Goal: Check status: Check status

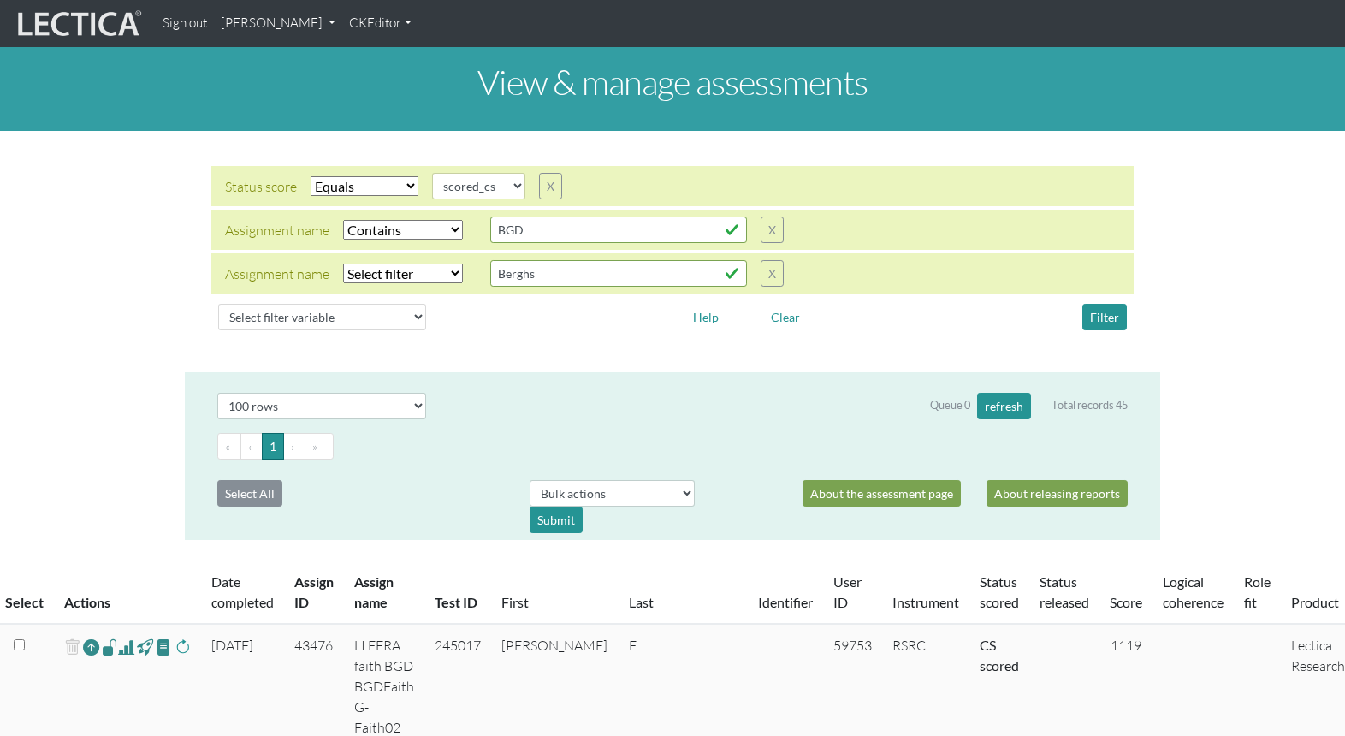
select select "scored_cs"
select select "icontains"
select select "100"
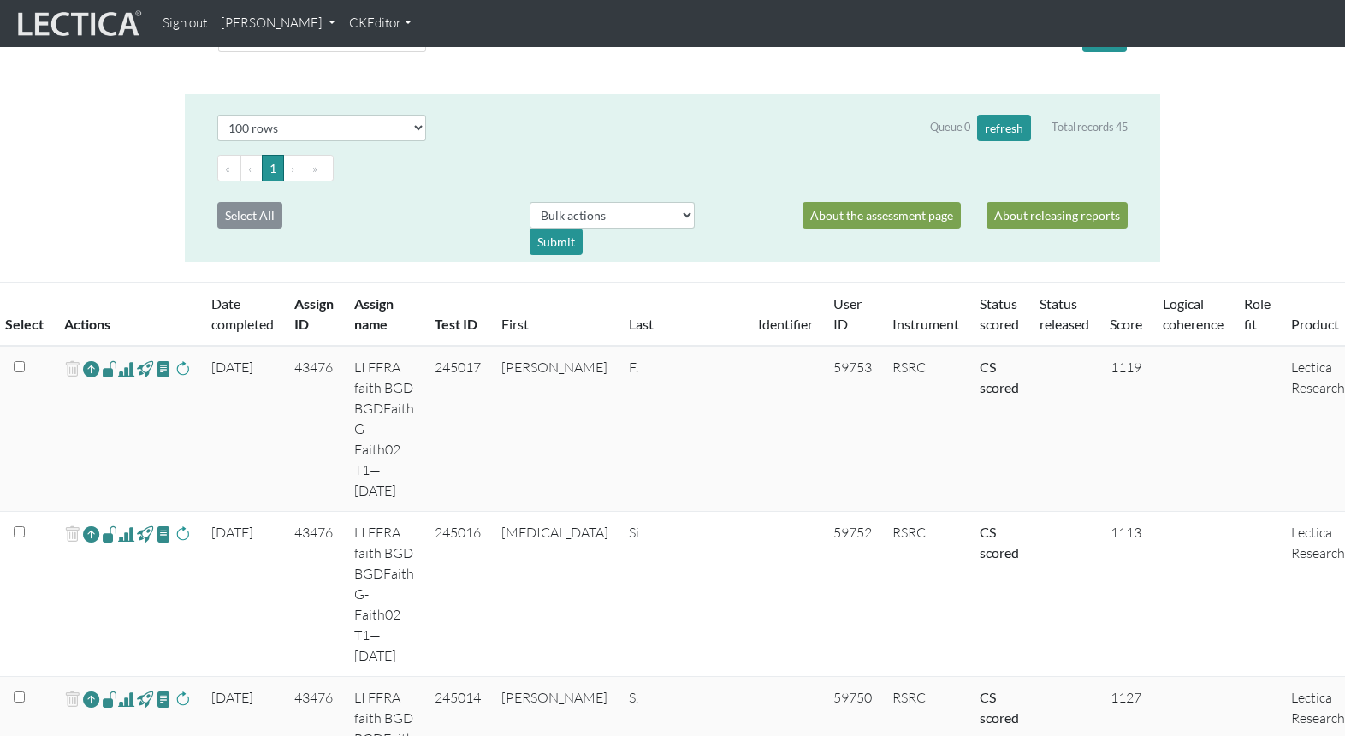
scroll to position [318, 0]
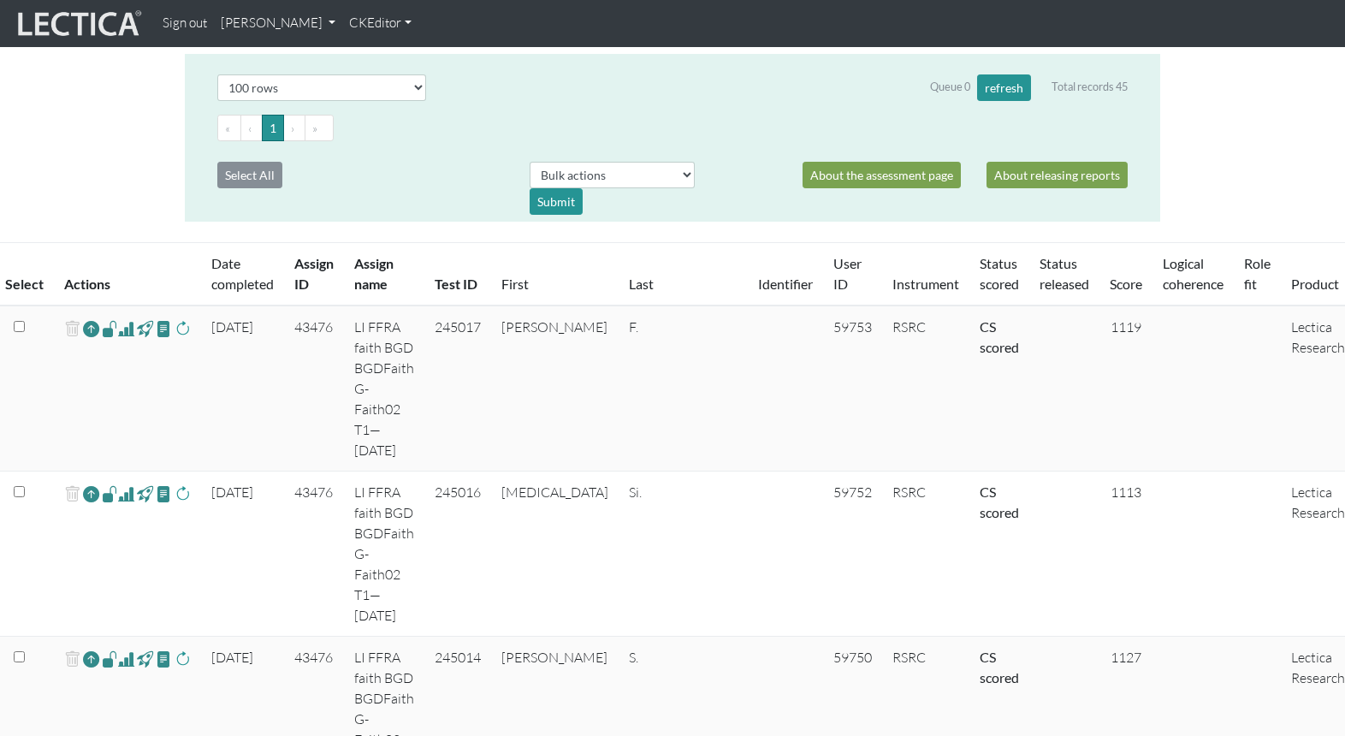
click at [1110, 276] on link "Score" at bounding box center [1126, 284] width 33 height 16
click at [118, 318] on span at bounding box center [126, 328] width 16 height 21
click at [119, 484] on span at bounding box center [126, 494] width 16 height 21
click at [118, 649] on span at bounding box center [126, 659] width 16 height 21
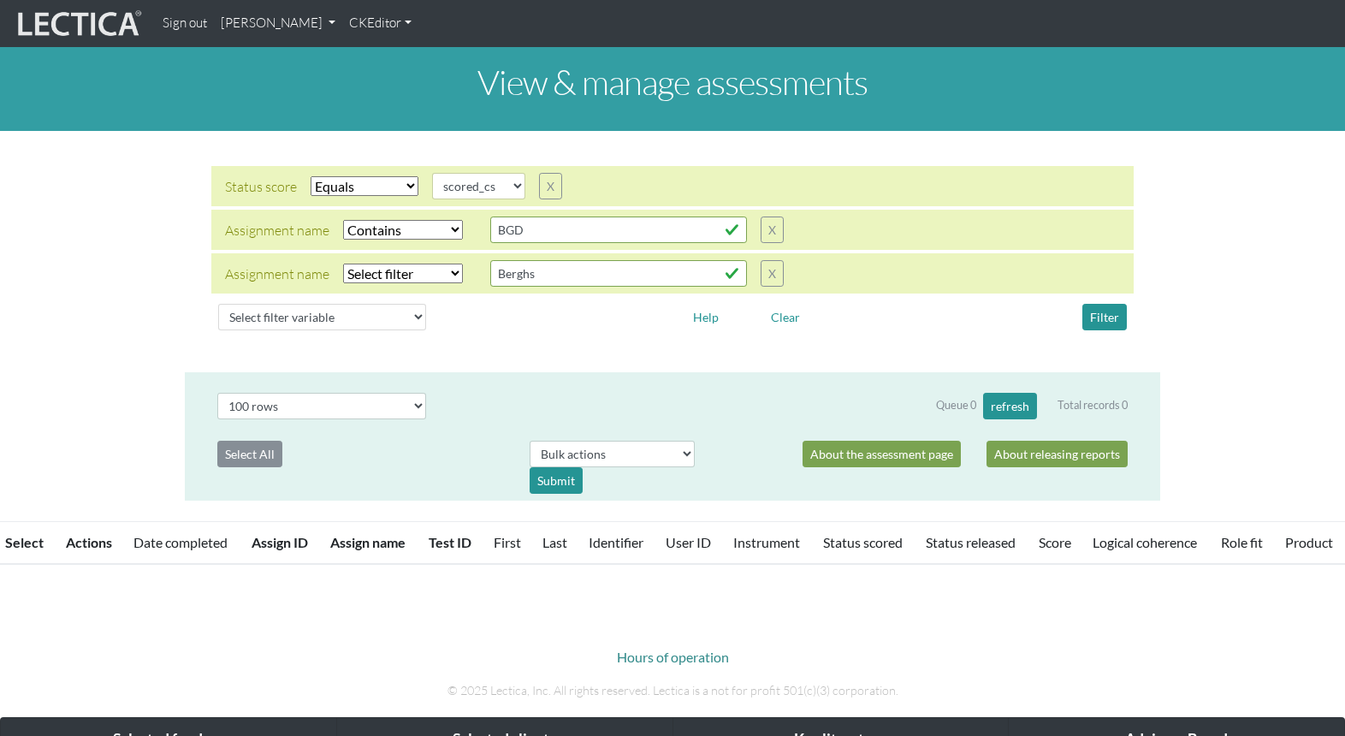
select select "scored_cs"
select select "icontains"
select select "100"
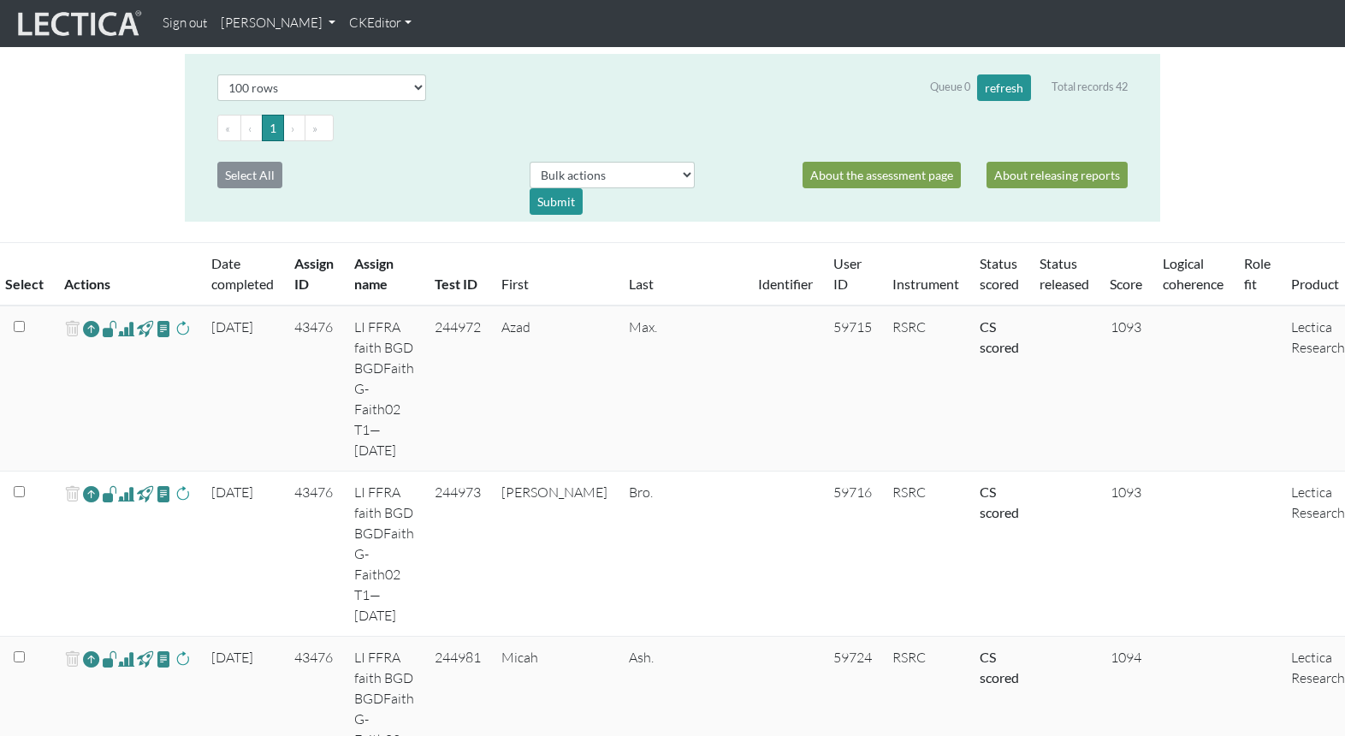
click at [118, 318] on span at bounding box center [126, 328] width 16 height 21
click at [119, 484] on span at bounding box center [126, 494] width 16 height 21
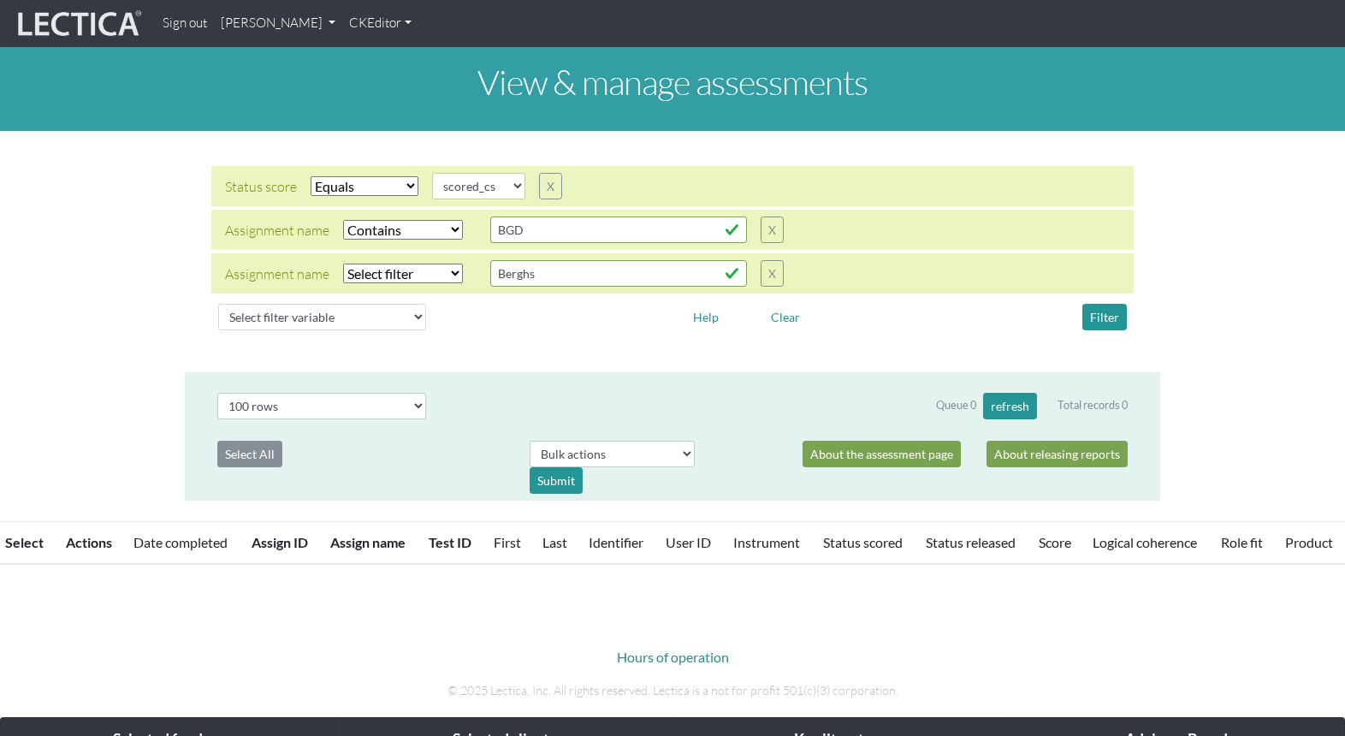
select select "scored_cs"
select select "icontains"
select select "100"
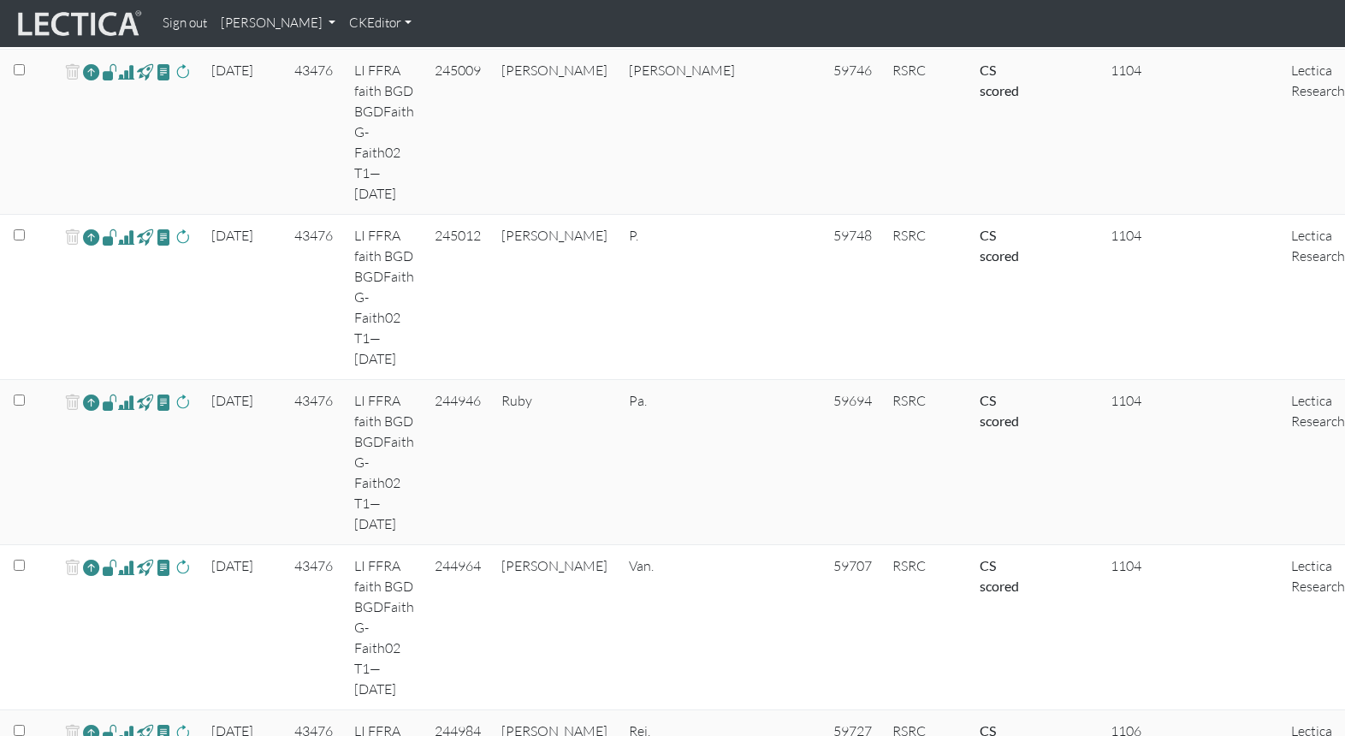
scroll to position [2884, 0]
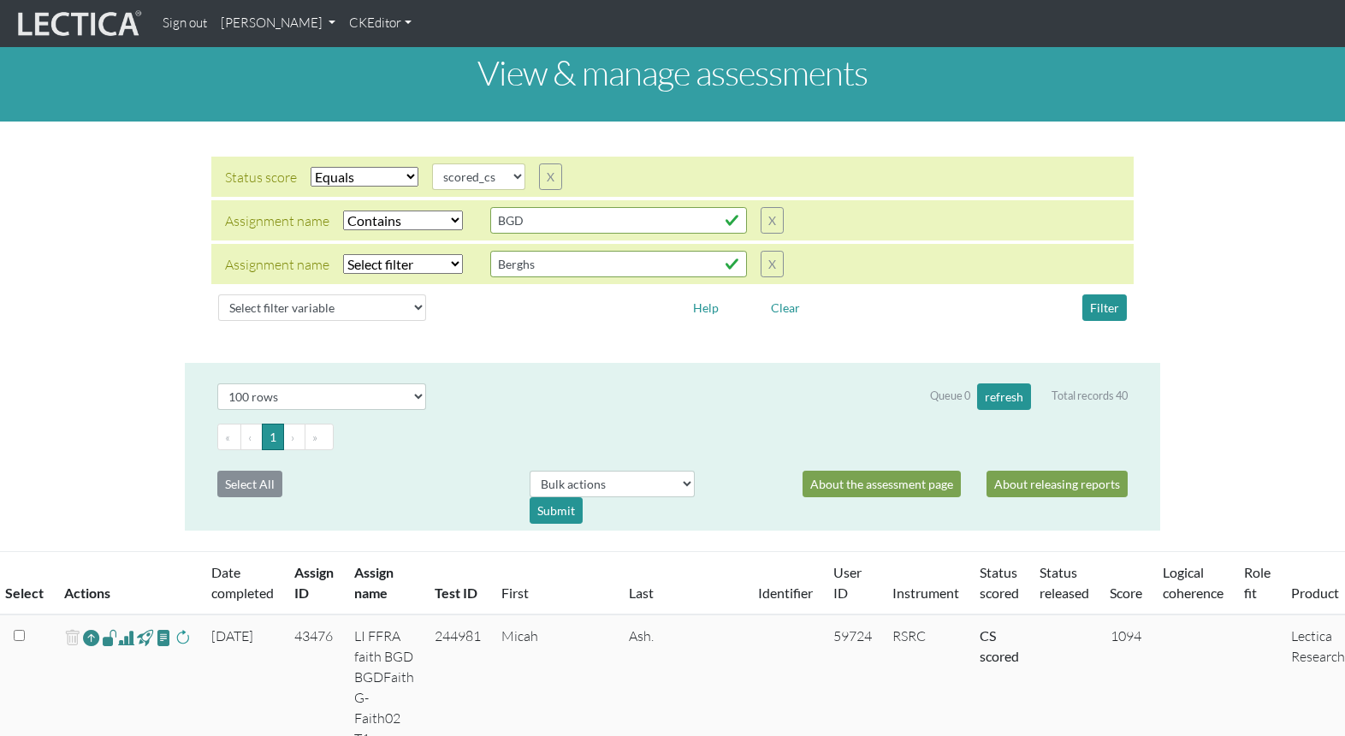
scroll to position [0, 0]
